Goal: Task Accomplishment & Management: Manage account settings

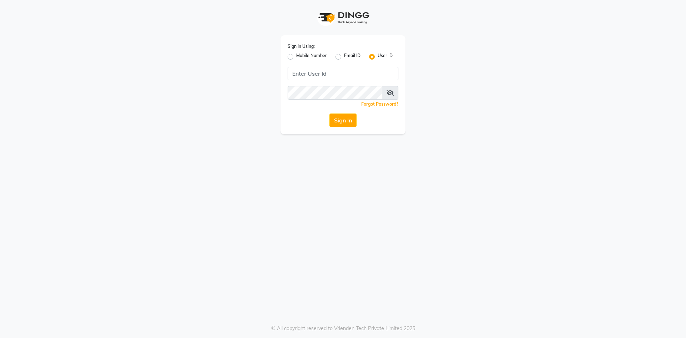
click at [296, 55] on label "Mobile Number" at bounding box center [311, 57] width 31 height 9
click at [296, 55] on input "Mobile Number" at bounding box center [298, 55] width 5 height 5
radio input "true"
radio input "false"
click at [329, 78] on input "Username" at bounding box center [355, 74] width 87 height 14
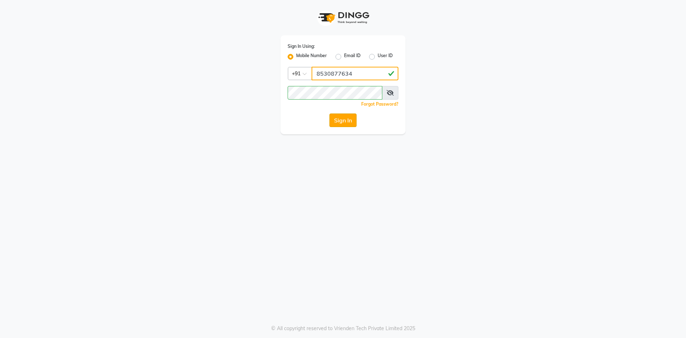
type input "8530877634"
click at [341, 122] on button "Sign In" at bounding box center [342, 121] width 27 height 14
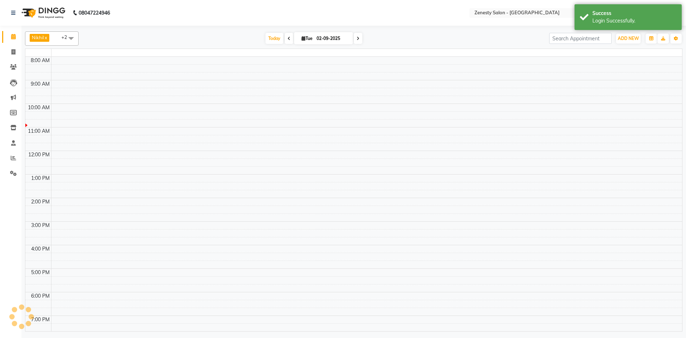
select select "en"
